Goal: Entertainment & Leisure: Consume media (video, audio)

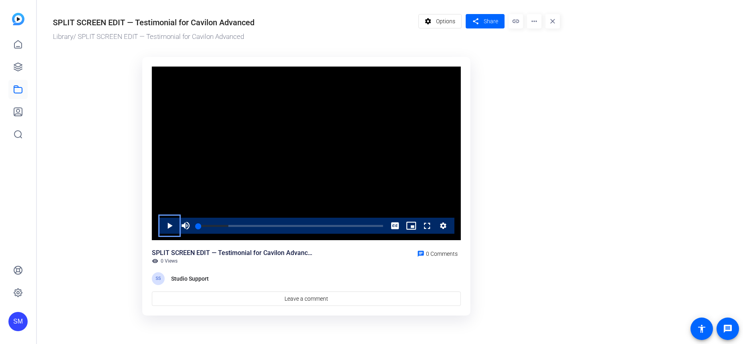
click at [161, 226] on span "Video Player" at bounding box center [161, 225] width 0 height 16
click at [161, 224] on span "Video Player" at bounding box center [161, 225] width 0 height 16
drag, startPoint x: 209, startPoint y: 226, endPoint x: 341, endPoint y: 225, distance: 132.2
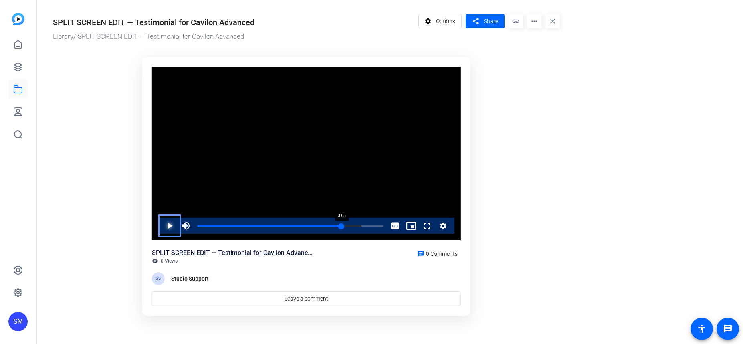
click at [341, 225] on div "3:05" at bounding box center [269, 226] width 144 height 2
drag, startPoint x: 341, startPoint y: 226, endPoint x: 370, endPoint y: 224, distance: 28.5
click at [370, 225] on div "3:40" at bounding box center [283, 226] width 173 height 2
click at [161, 225] on span "Video Player" at bounding box center [161, 225] width 0 height 16
click at [161, 227] on span "Video Player" at bounding box center [161, 225] width 0 height 16
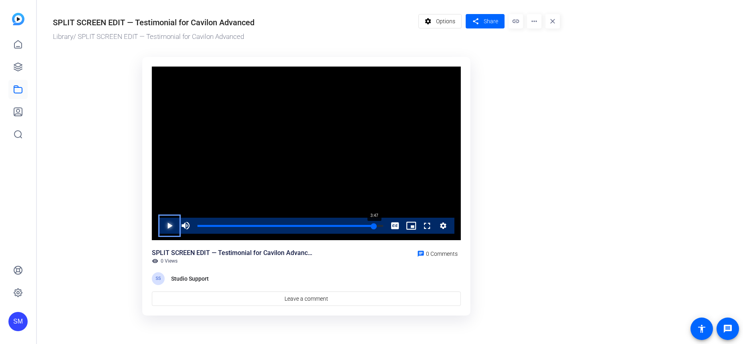
click at [373, 227] on div "3:47" at bounding box center [285, 226] width 176 height 2
click at [161, 226] on span "Video Player" at bounding box center [161, 225] width 0 height 16
